Goal: Task Accomplishment & Management: Use online tool/utility

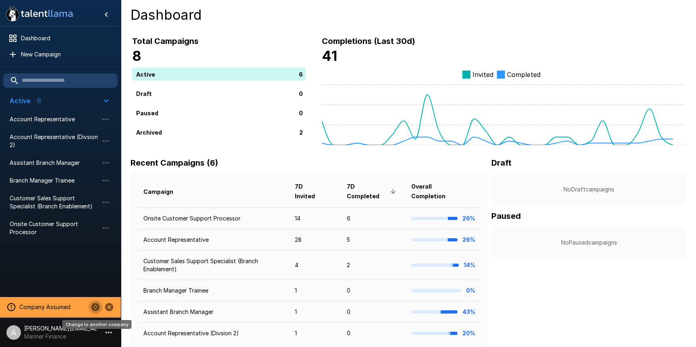
click at [94, 308] on icon "Change to another company" at bounding box center [96, 307] width 10 height 10
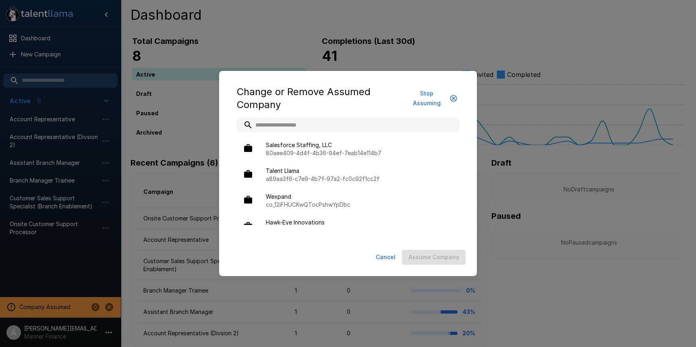
type input "*"
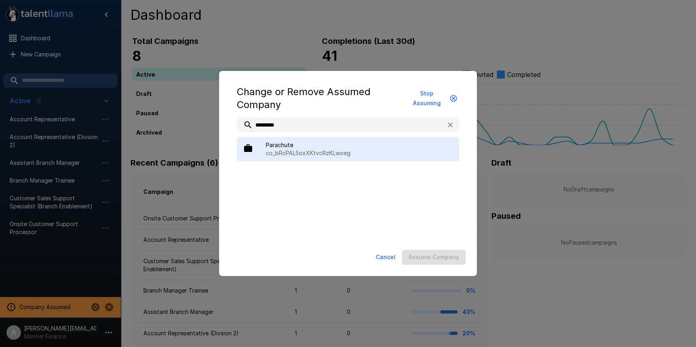
type input "*********"
click at [312, 147] on span "Parachute" at bounding box center [359, 145] width 187 height 8
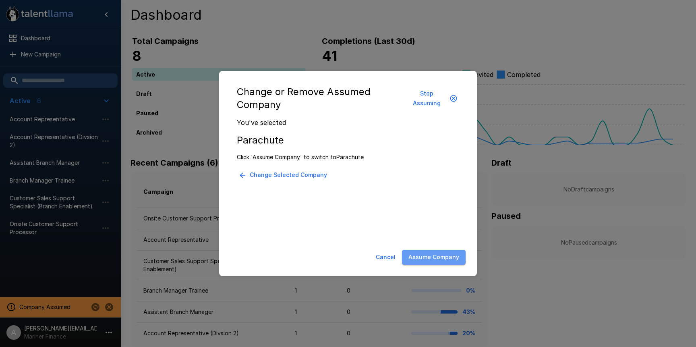
click at [442, 259] on button "Assume Company" at bounding box center [434, 257] width 64 height 15
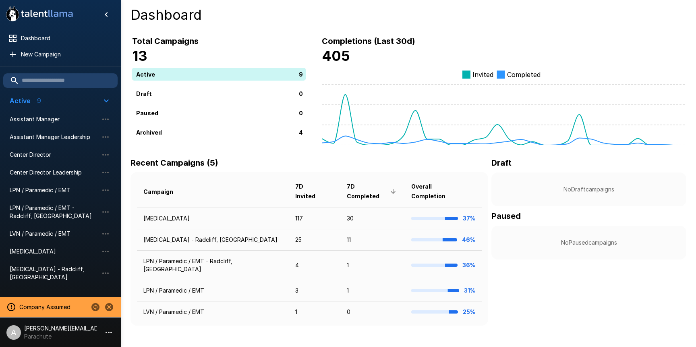
click at [93, 331] on p "[PERSON_NAME][EMAIL_ADDRESS][DOMAIN_NAME]" at bounding box center [60, 328] width 72 height 8
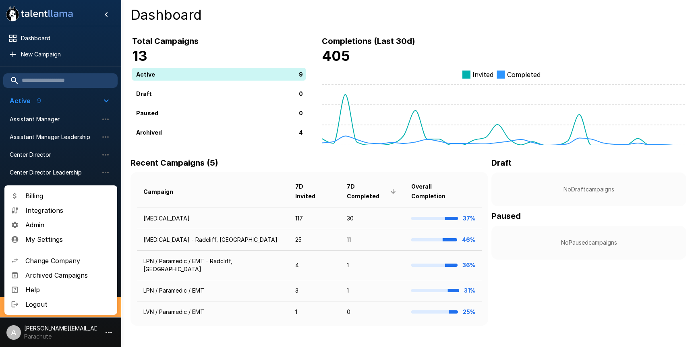
click at [29, 190] on li "Billing" at bounding box center [60, 195] width 113 height 14
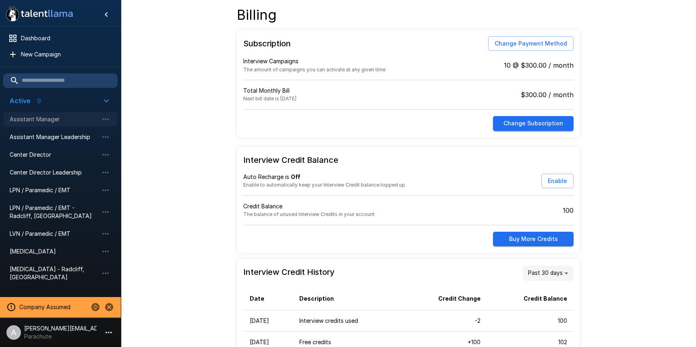
click at [48, 124] on div "Assistant Manager" at bounding box center [60, 119] width 114 height 14
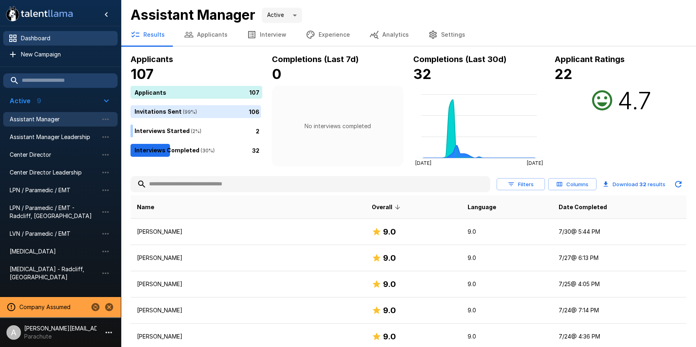
click at [47, 35] on span "Dashboard" at bounding box center [66, 38] width 90 height 8
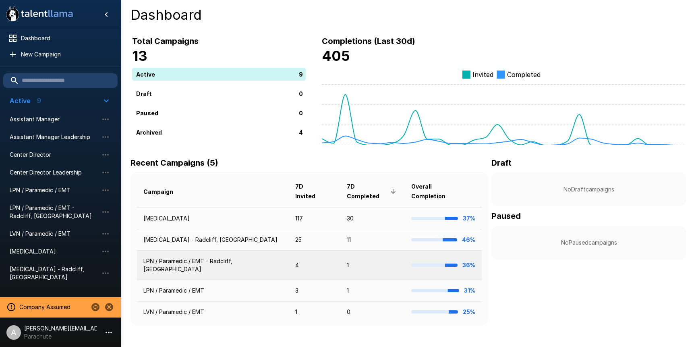
click at [180, 254] on td "LPN / Paramedic / EMT - Radcliff, KY" at bounding box center [213, 264] width 152 height 29
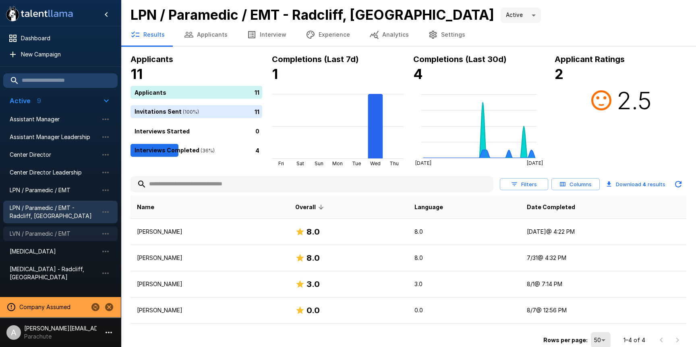
click at [51, 235] on span "LVN / Paramedic / EMT" at bounding box center [54, 234] width 89 height 8
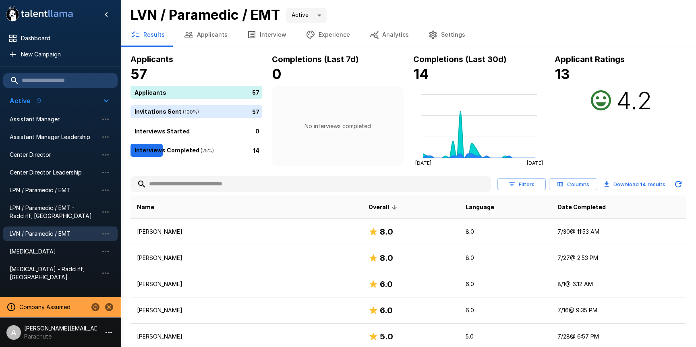
click at [49, 181] on li "LPN / Paramedic / EMT" at bounding box center [60, 190] width 114 height 18
click at [50, 189] on span "LPN / Paramedic / EMT" at bounding box center [54, 190] width 89 height 8
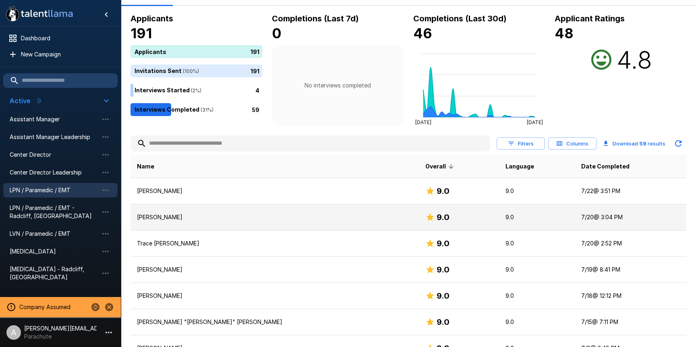
scroll to position [63, 0]
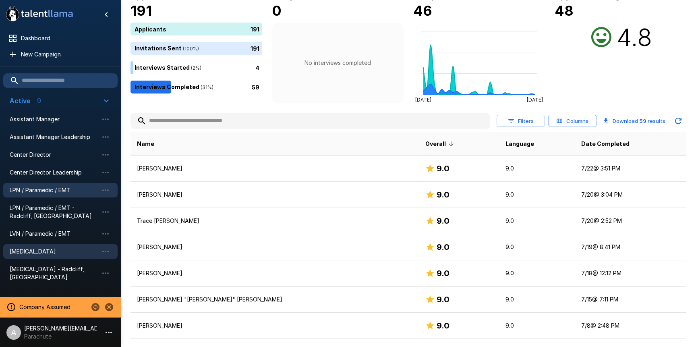
click at [41, 252] on span "Phlebotomist" at bounding box center [54, 251] width 89 height 8
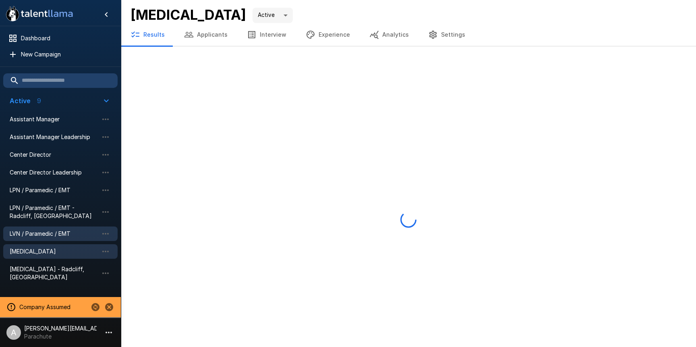
click at [44, 239] on div "LVN / Paramedic / EMT" at bounding box center [60, 233] width 114 height 14
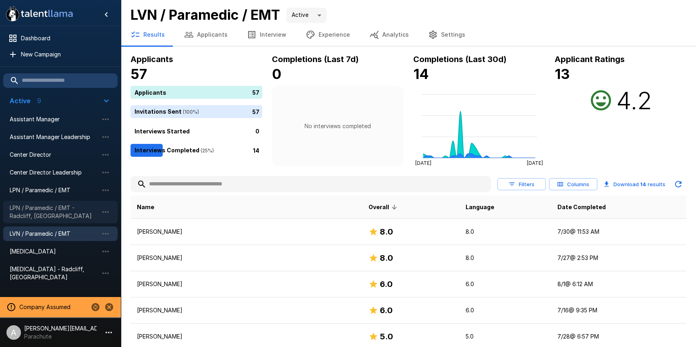
click at [47, 222] on div "LPN / Paramedic / EMT - Radcliff, KY" at bounding box center [60, 212] width 114 height 23
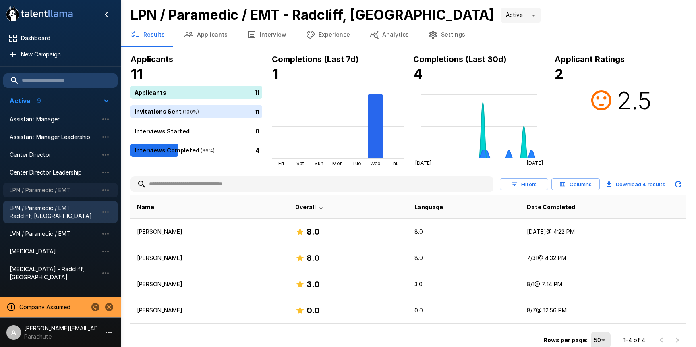
click at [55, 192] on span "LPN / Paramedic / EMT" at bounding box center [54, 190] width 89 height 8
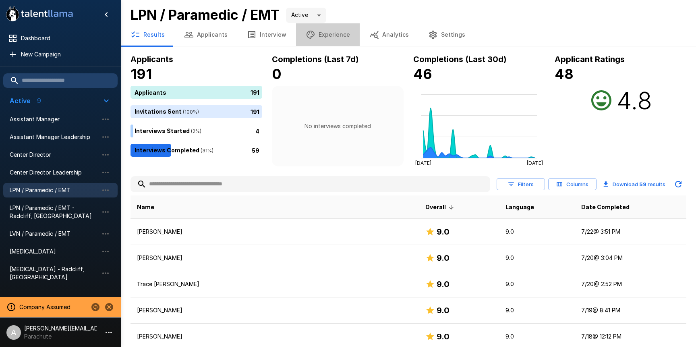
click at [332, 38] on button "Experience" at bounding box center [328, 34] width 64 height 23
